Goal: Find specific page/section: Find specific page/section

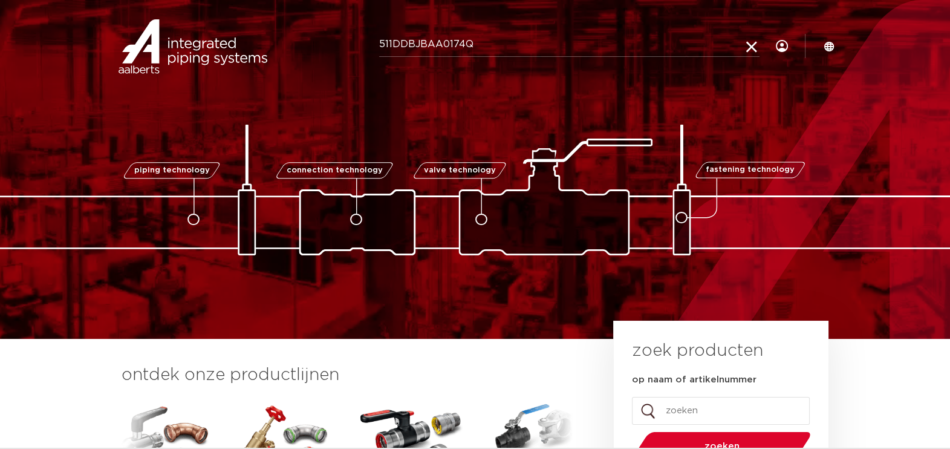
type input "511DDBJBAA0174Q"
click button "Zoeken" at bounding box center [0, 0] width 0 height 0
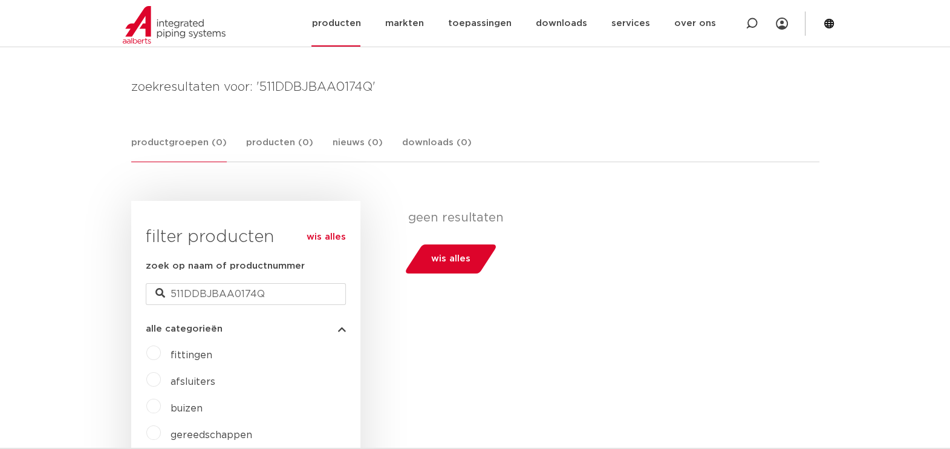
click at [830, 25] on icon at bounding box center [829, 24] width 10 height 10
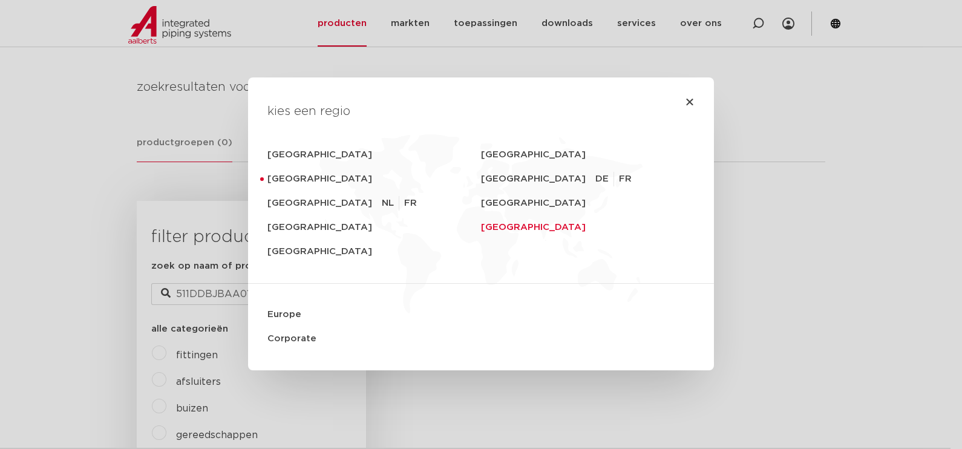
click at [522, 235] on link "[GEOGRAPHIC_DATA]" at bounding box center [588, 227] width 214 height 24
